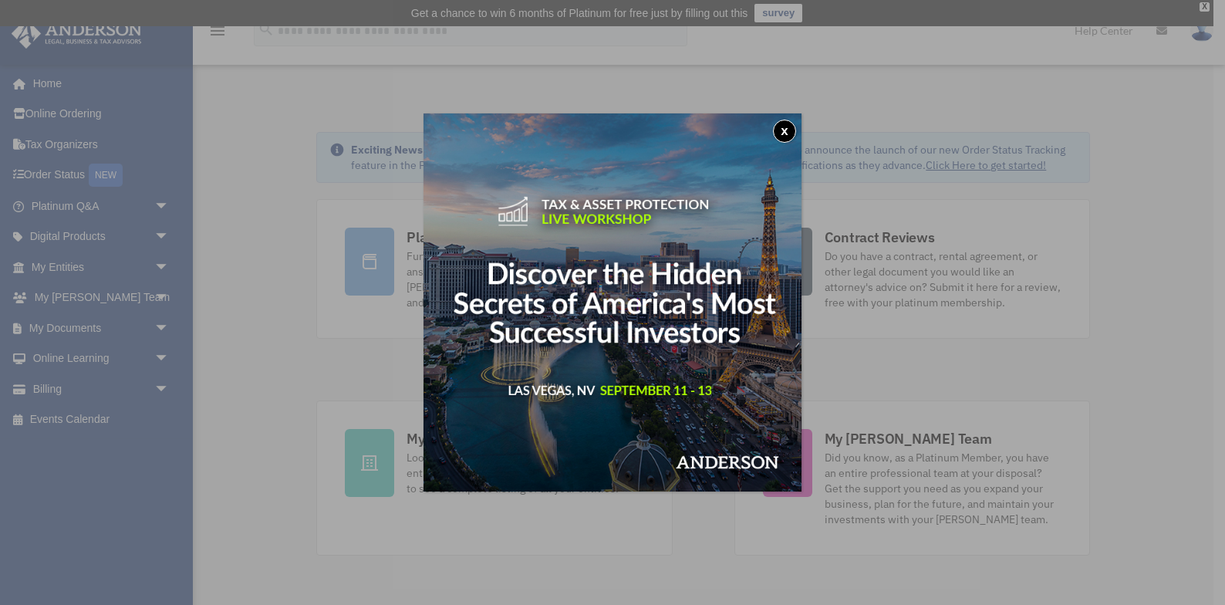
click at [784, 127] on button "x" at bounding box center [784, 131] width 23 height 23
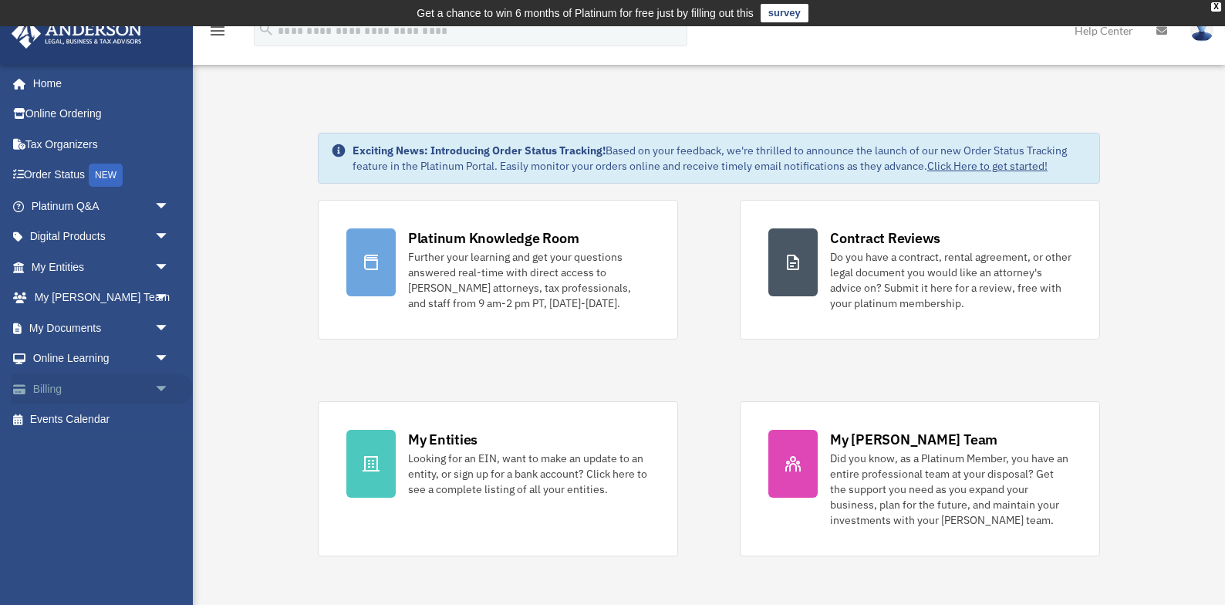
click at [62, 394] on link "Billing arrow_drop_down" at bounding box center [102, 388] width 182 height 31
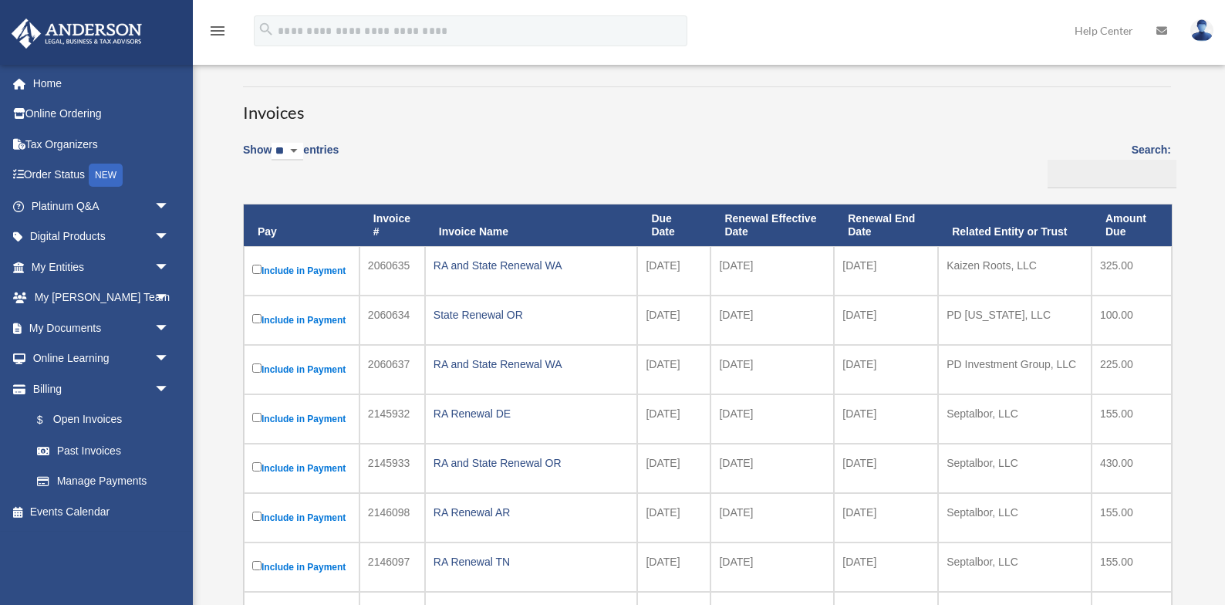
scroll to position [99, 0]
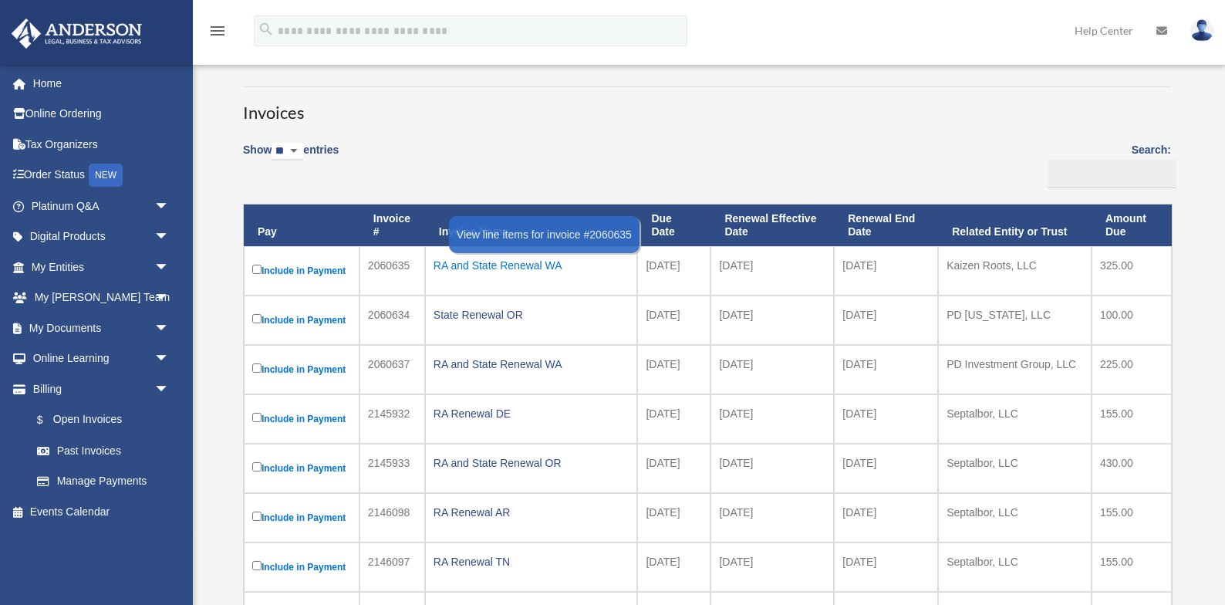
click at [474, 266] on div "RA and State Renewal WA" at bounding box center [531, 266] width 196 height 22
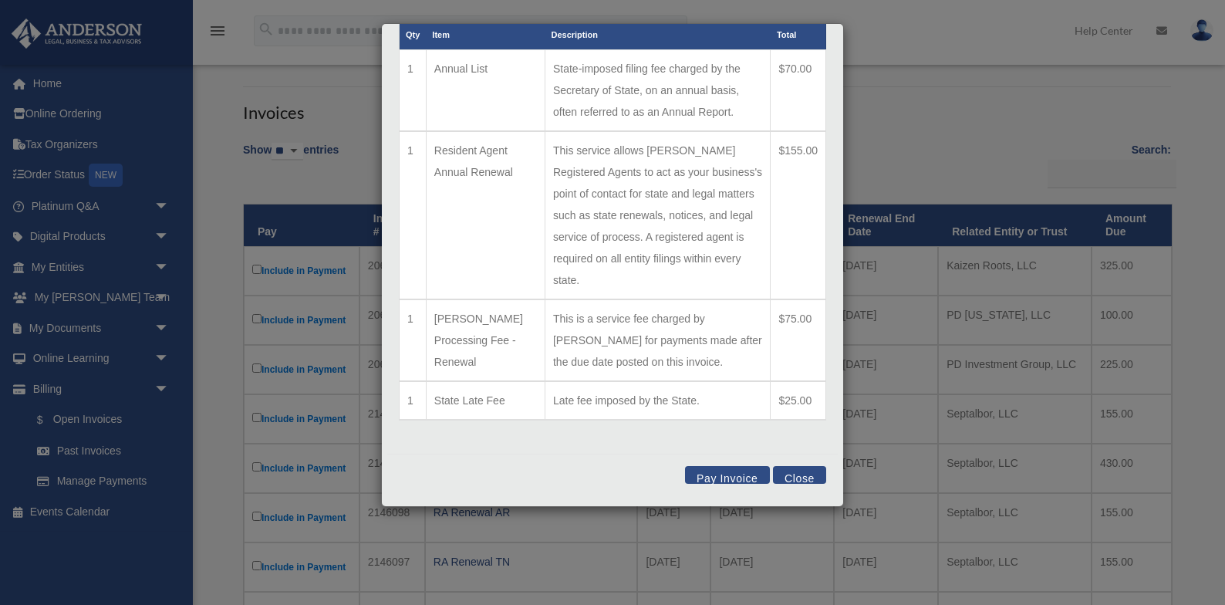
scroll to position [105, 0]
click at [789, 473] on button "Close" at bounding box center [799, 475] width 53 height 18
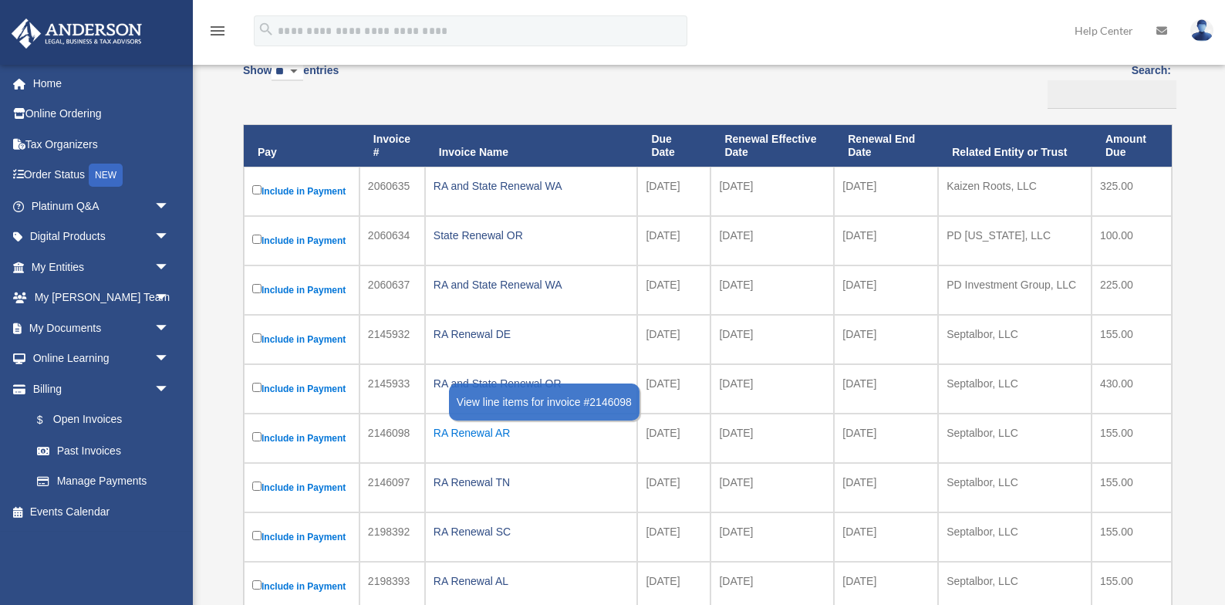
scroll to position [178, 0]
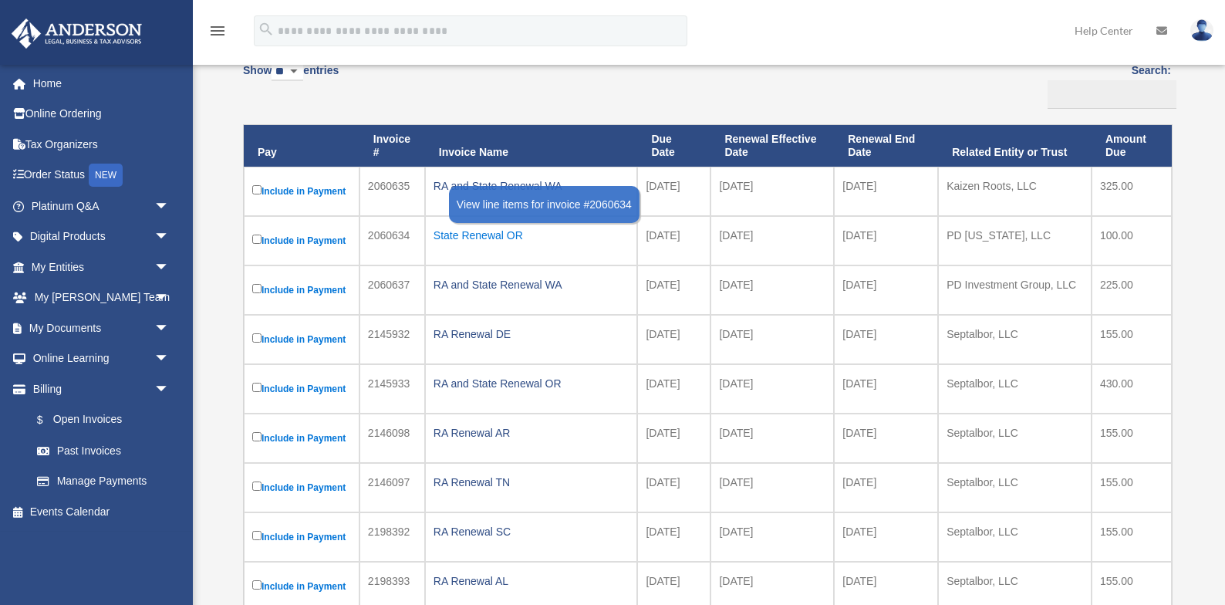
click at [458, 238] on div "State Renewal OR" at bounding box center [531, 235] width 196 height 22
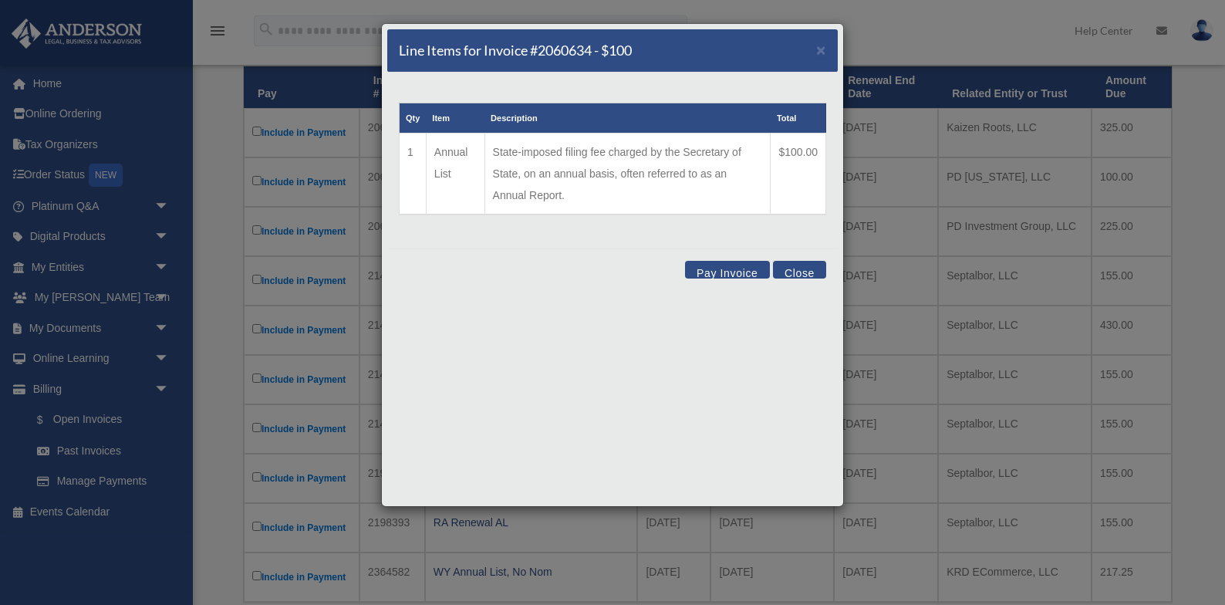
scroll to position [241, 0]
click at [821, 51] on span "×" at bounding box center [821, 50] width 10 height 18
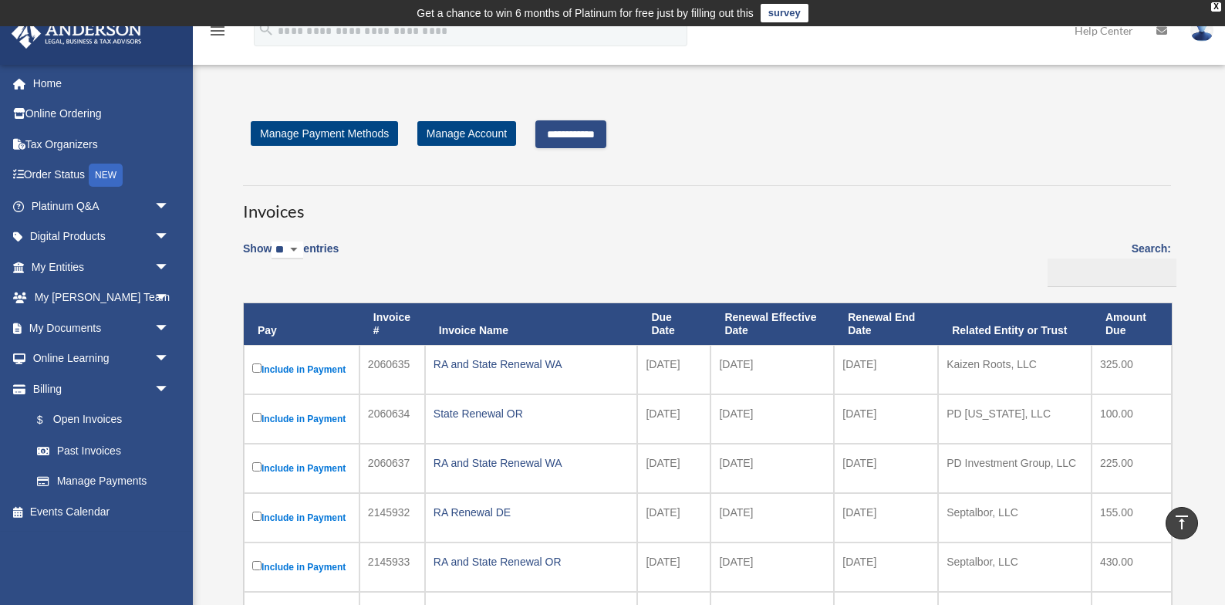
scroll to position [0, 0]
click at [589, 130] on input "**********" at bounding box center [570, 134] width 71 height 28
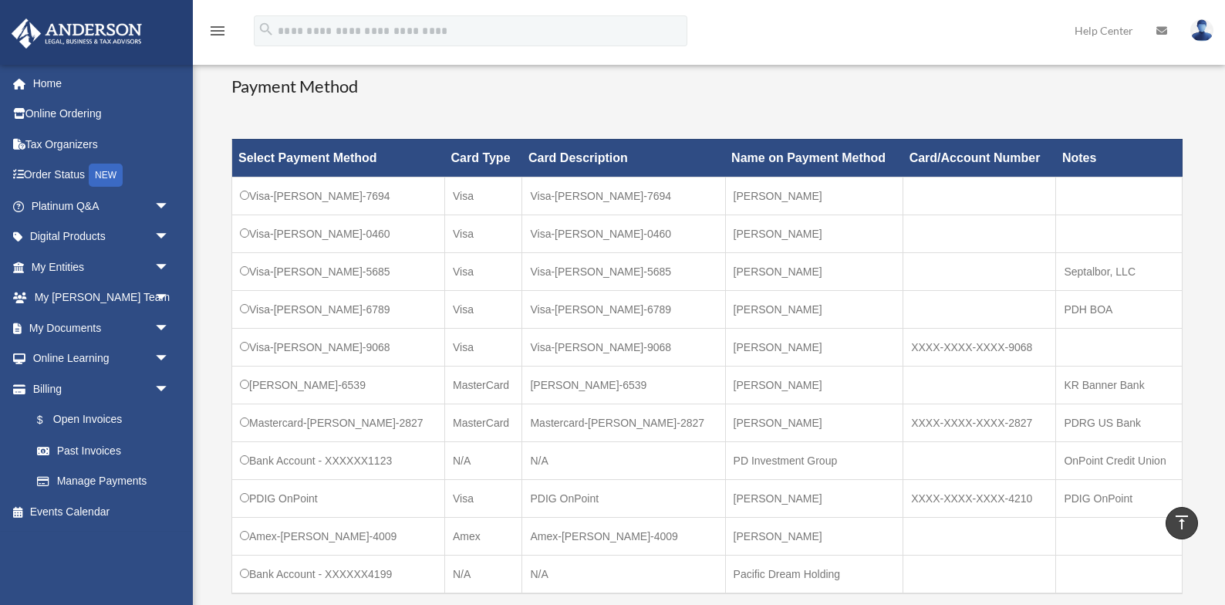
scroll to position [453, 0]
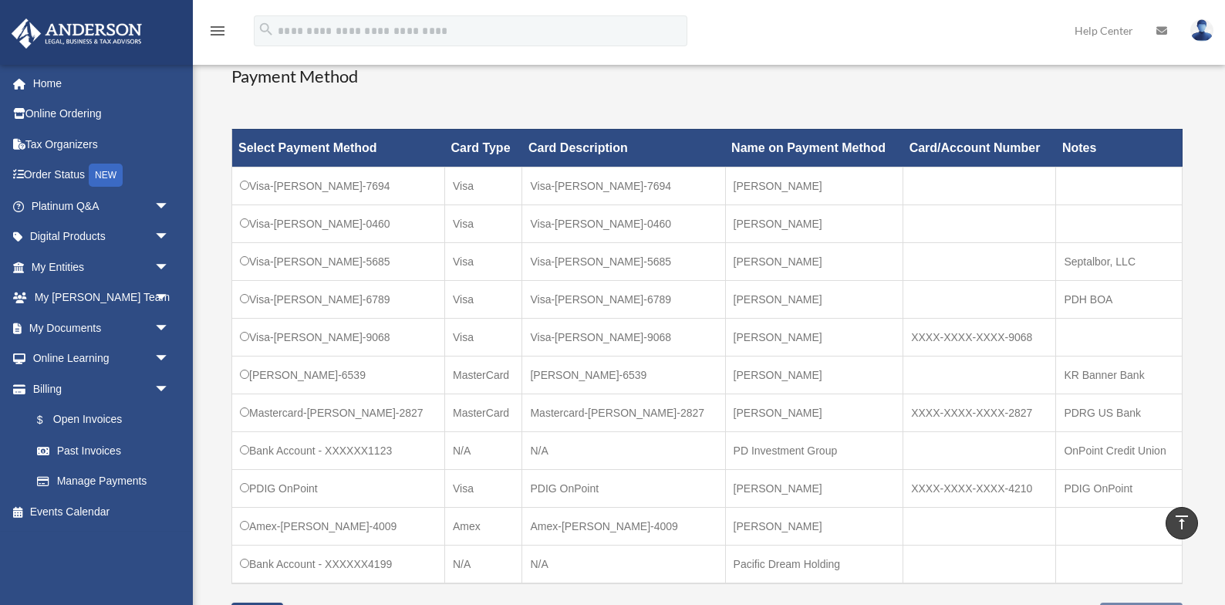
click at [240, 303] on td "Visa-Ryan-Pettitt-6789" at bounding box center [338, 299] width 213 height 38
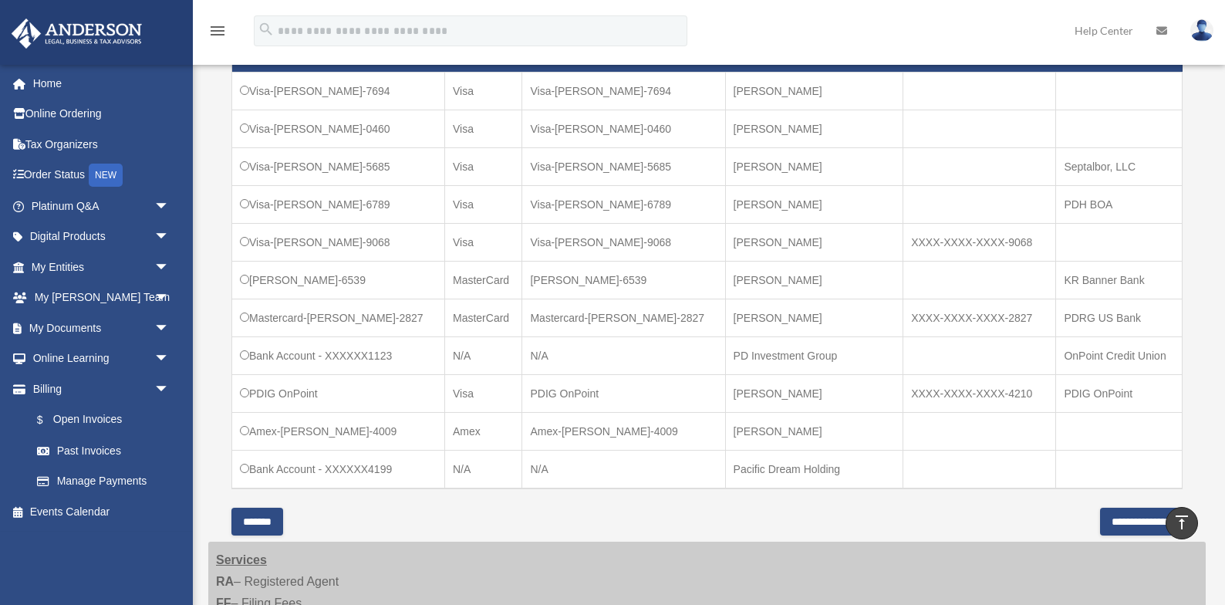
scroll to position [559, 0]
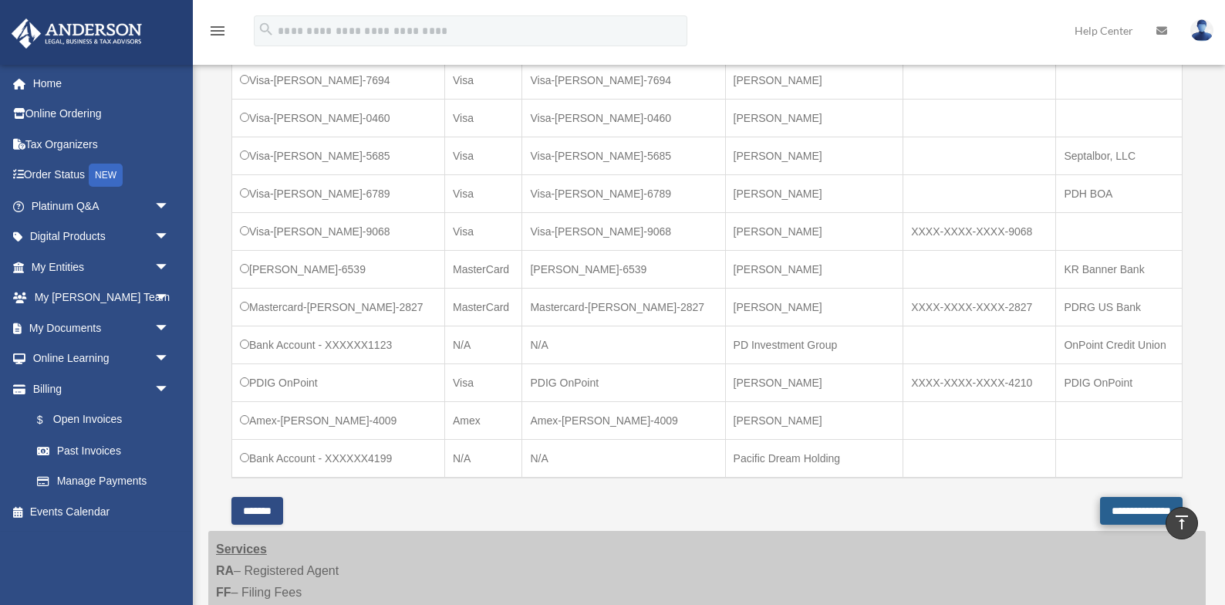
click at [1128, 502] on input "**********" at bounding box center [1141, 511] width 83 height 28
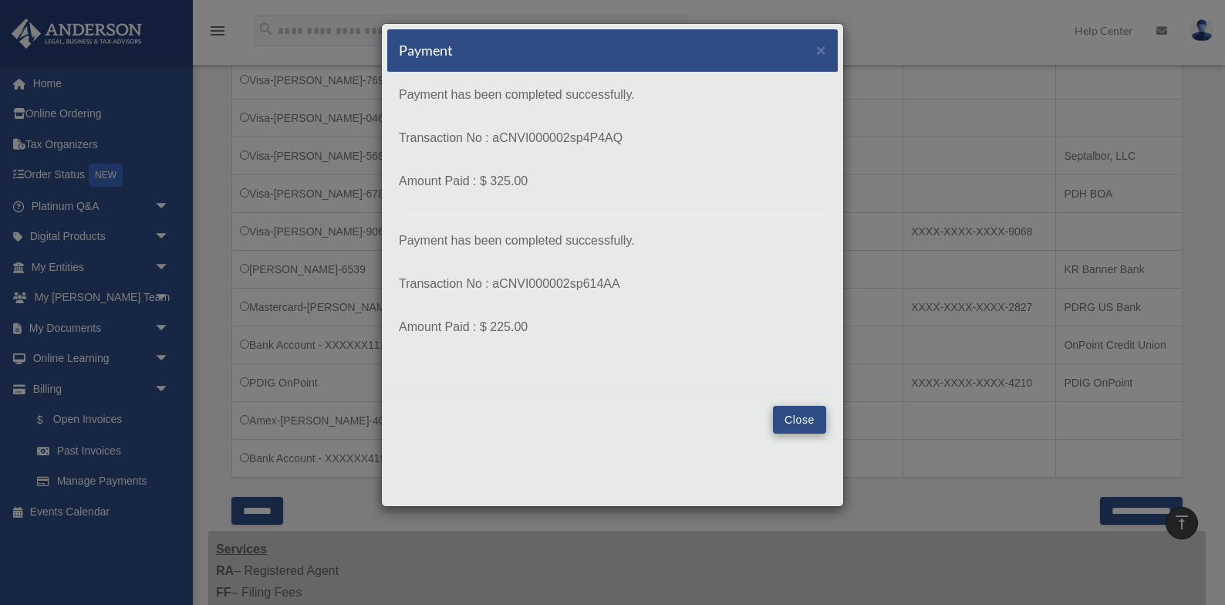
click at [792, 413] on button "Close" at bounding box center [799, 420] width 53 height 28
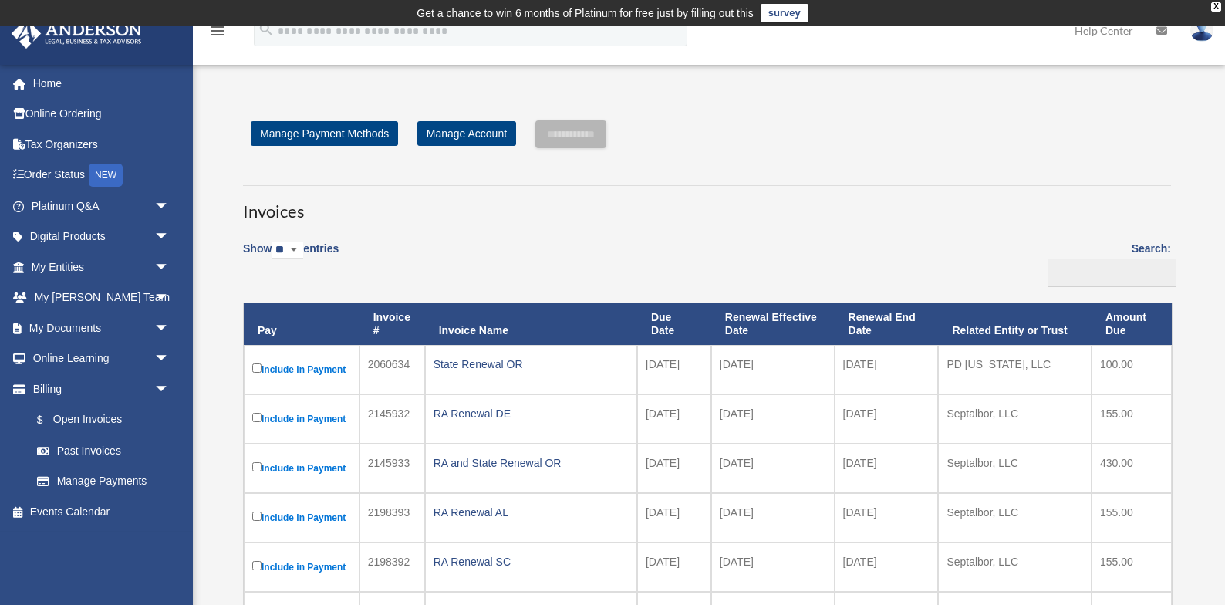
scroll to position [559, 0]
